Goal: Check status: Check status

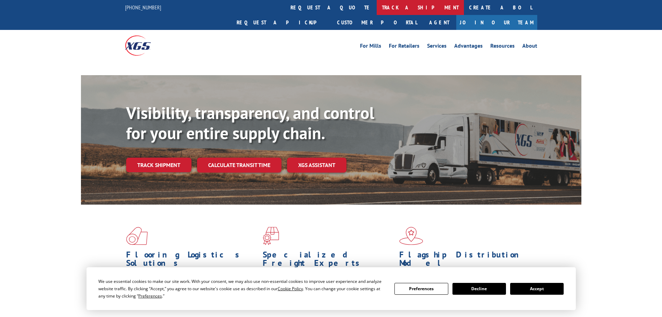
click at [377, 11] on link "track a shipment" at bounding box center [420, 7] width 87 height 15
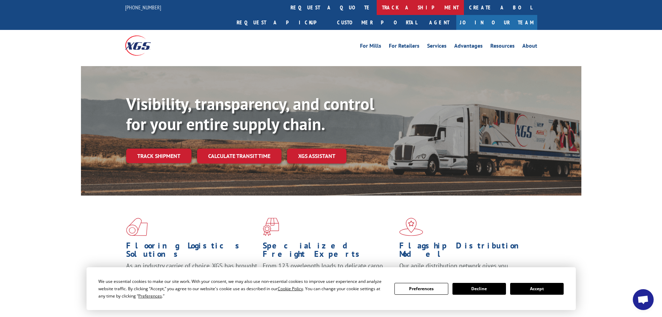
click at [377, 9] on link "track a shipment" at bounding box center [420, 7] width 87 height 15
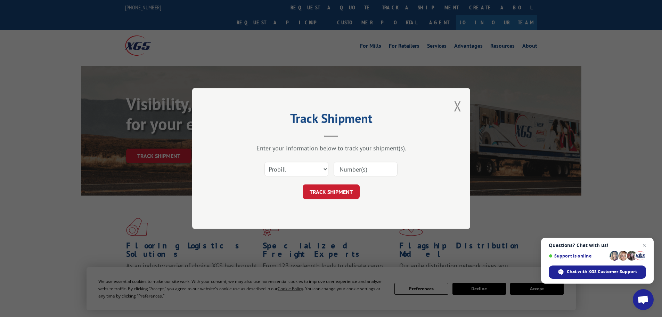
click at [318, 177] on div "Select category... Probill BOL PO" at bounding box center [296, 169] width 63 height 16
click at [317, 170] on select "Select category... Probill BOL PO" at bounding box center [297, 169] width 64 height 15
select select "bol"
click at [265, 162] on select "Select category... Probill BOL PO" at bounding box center [297, 169] width 64 height 15
click at [357, 170] on input at bounding box center [366, 169] width 64 height 15
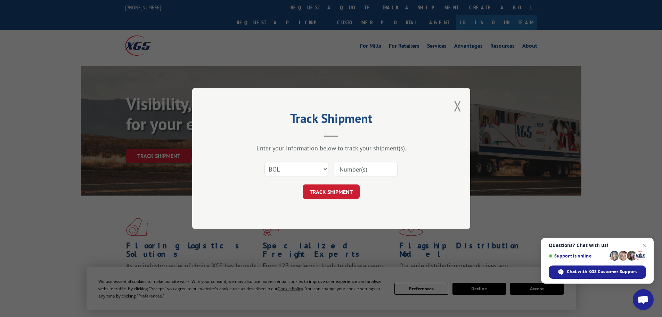
paste input "17521096"
type input "17521096"
click at [342, 188] on button "TRACK SHIPMENT" at bounding box center [331, 191] width 57 height 15
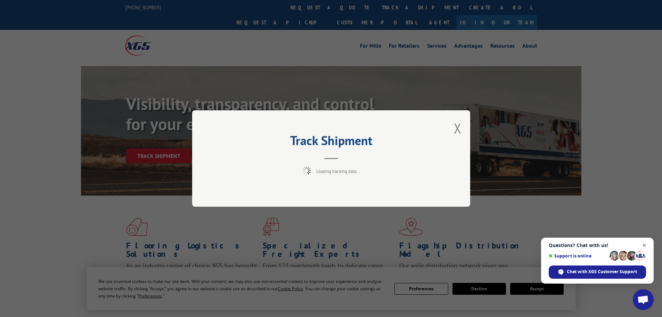
click at [643, 245] on span "Close chat" at bounding box center [644, 245] width 9 height 9
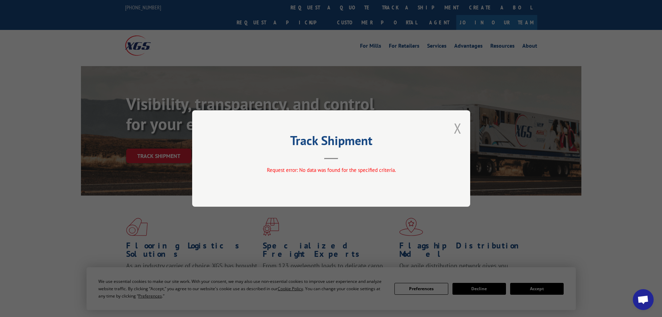
click at [459, 128] on button "Close modal" at bounding box center [458, 128] width 8 height 18
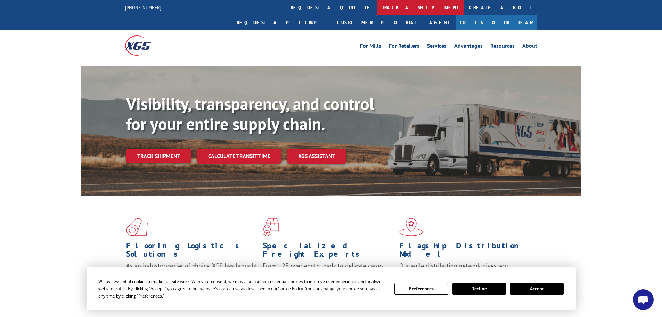
click at [377, 4] on link "track a shipment" at bounding box center [420, 7] width 87 height 15
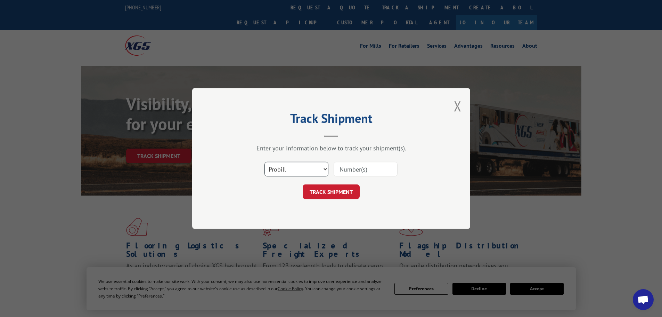
click at [298, 171] on select "Select category... Probill BOL PO" at bounding box center [297, 169] width 64 height 15
click at [265, 162] on select "Select category... Probill BOL PO" at bounding box center [297, 169] width 64 height 15
click at [346, 171] on input at bounding box center [366, 169] width 64 height 15
paste input "17521096"
type input "17521096"
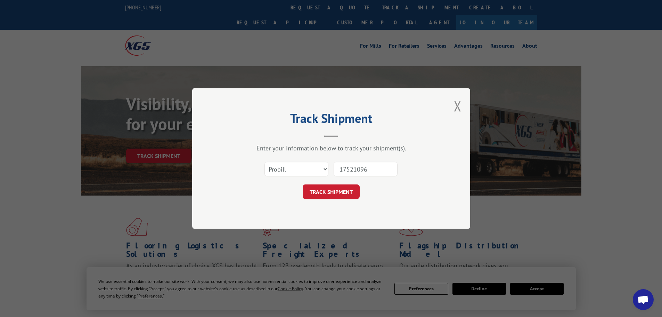
click at [303, 184] on button "TRACK SHIPMENT" at bounding box center [331, 191] width 57 height 15
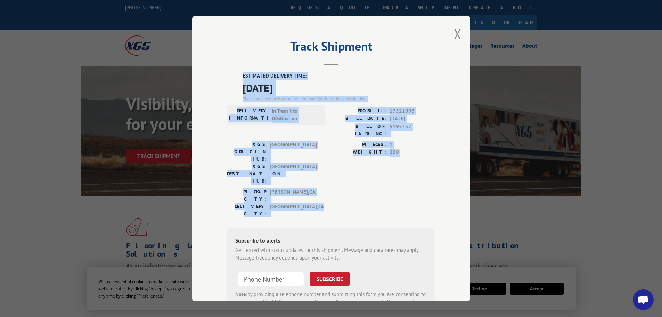
drag, startPoint x: 240, startPoint y: 73, endPoint x: 323, endPoint y: 174, distance: 130.6
click at [323, 174] on div "ESTIMATED DELIVERY TIME: [DATE] The estimated time is using the time zone for t…" at bounding box center [331, 197] width 209 height 250
copy div "ESTIMATED DELIVERY TIME: [DATE] The estimated time is using the time zone for t…"
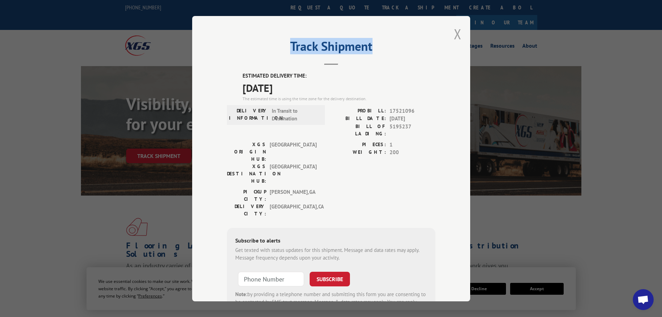
click at [457, 35] on div "Track Shipment ESTIMATED DELIVERY TIME: [DATE] The estimated time is using the …" at bounding box center [331, 158] width 278 height 285
click at [454, 35] on button "Close modal" at bounding box center [458, 34] width 8 height 18
